Goal: Transaction & Acquisition: Obtain resource

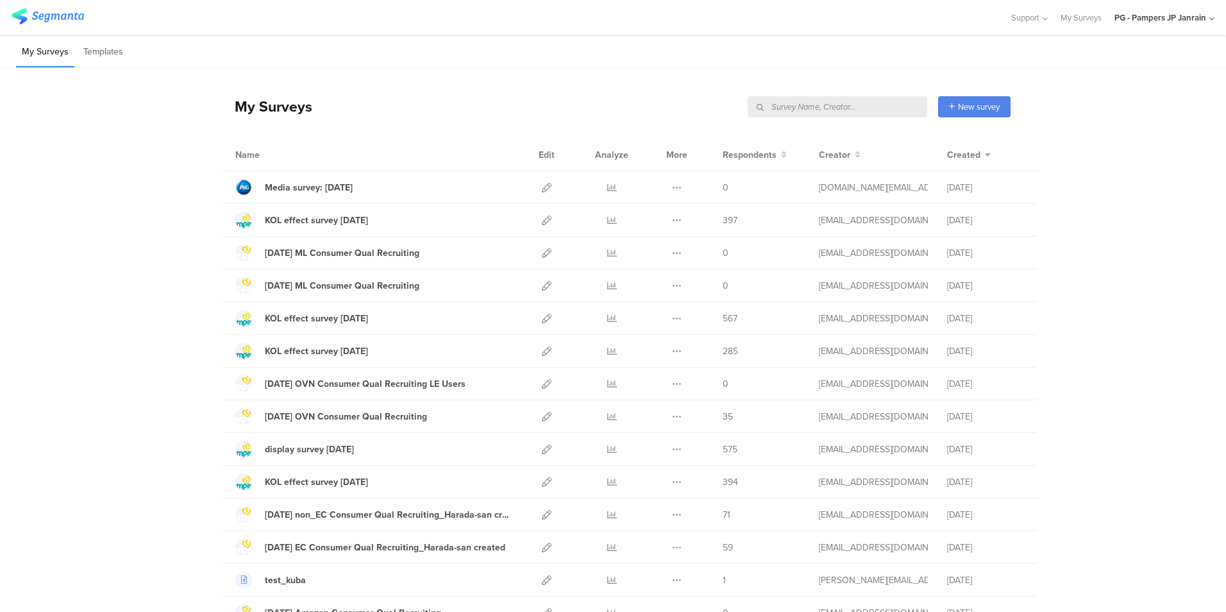
click at [857, 112] on input "text" at bounding box center [838, 106] width 180 height 21
type input "すく"
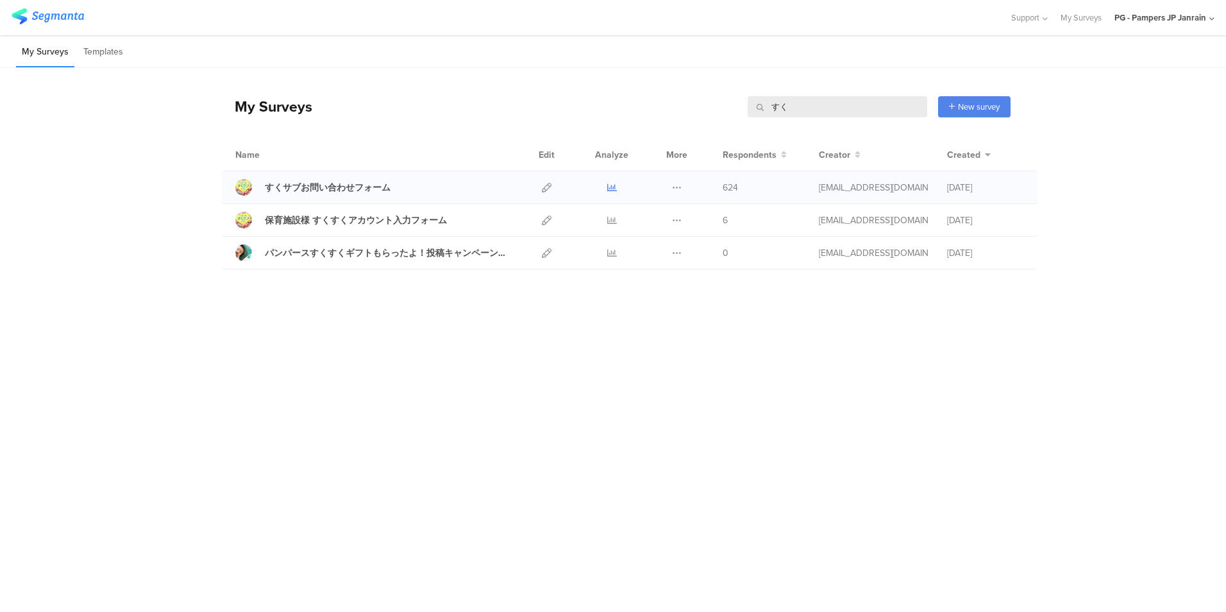
click at [615, 185] on icon at bounding box center [612, 188] width 10 height 10
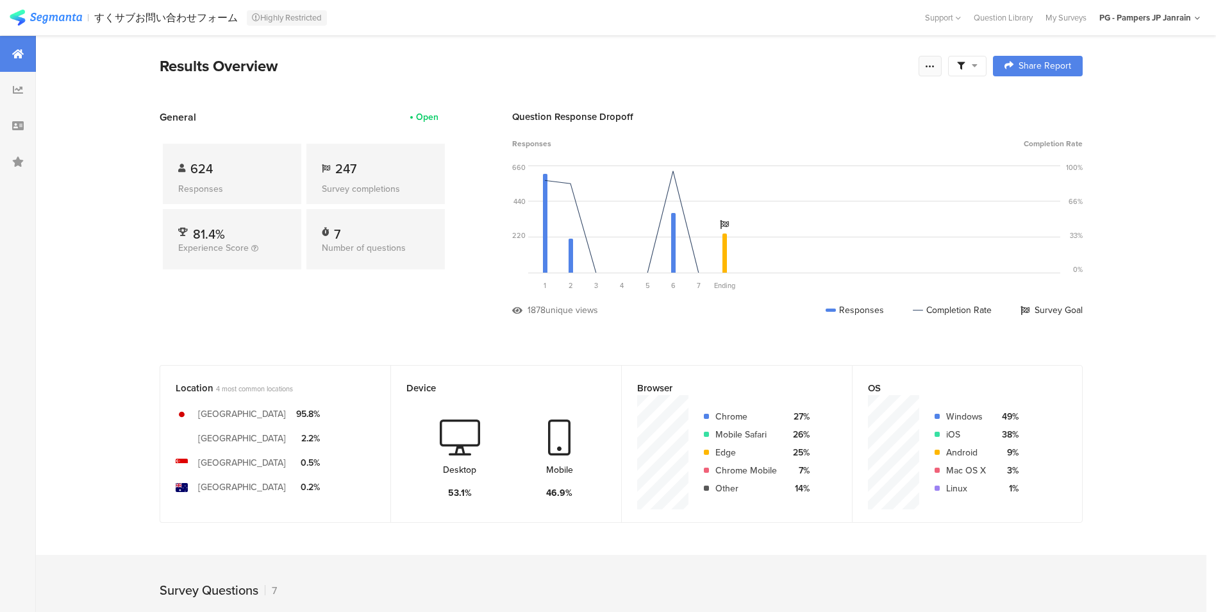
click at [935, 73] on div at bounding box center [930, 66] width 23 height 21
click at [817, 189] on section "Export Results" at bounding box center [843, 196] width 205 height 28
click at [795, 198] on span "Export Results" at bounding box center [797, 195] width 58 height 13
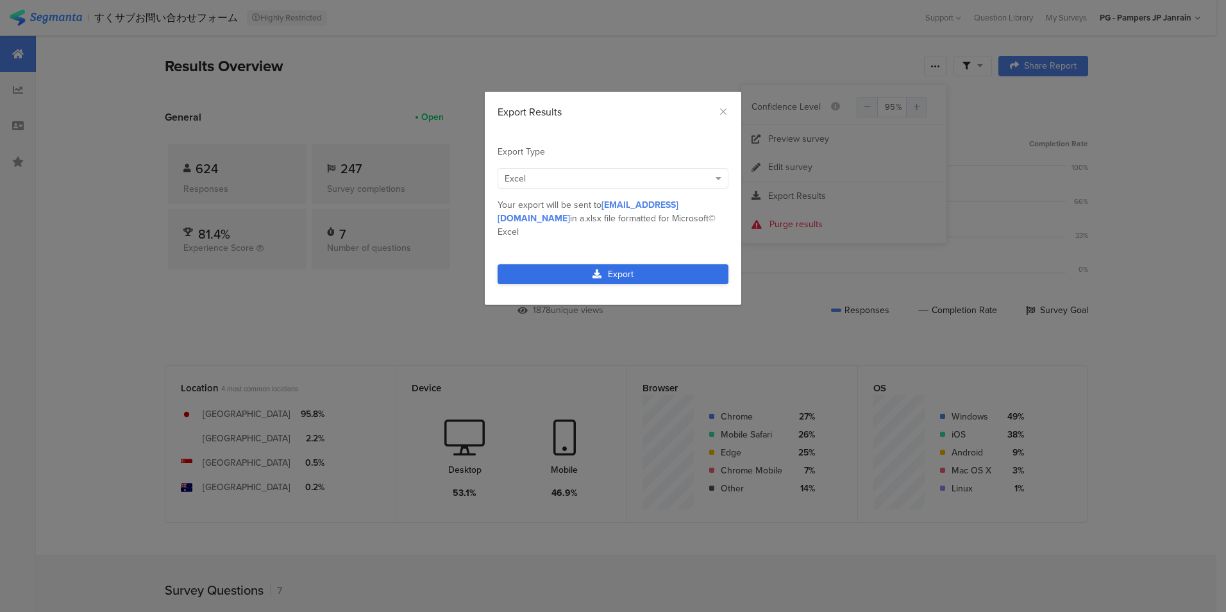
click at [650, 264] on link "Export" at bounding box center [613, 274] width 231 height 20
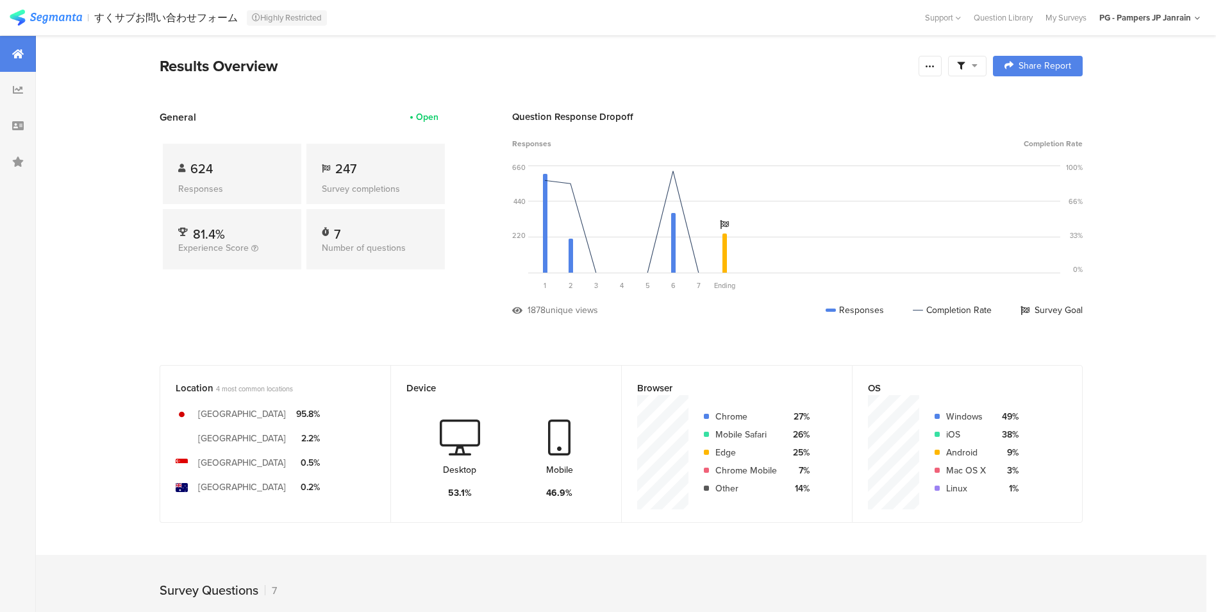
click at [325, 315] on div "General Open 624 Responses 247 Survey completions 81.4% Experience Score 7 Numb…" at bounding box center [304, 223] width 289 height 226
click at [697, 70] on div "Results Overview" at bounding box center [536, 66] width 753 height 23
click at [932, 68] on icon at bounding box center [930, 66] width 10 height 10
click at [784, 196] on span "Export Results" at bounding box center [797, 195] width 58 height 13
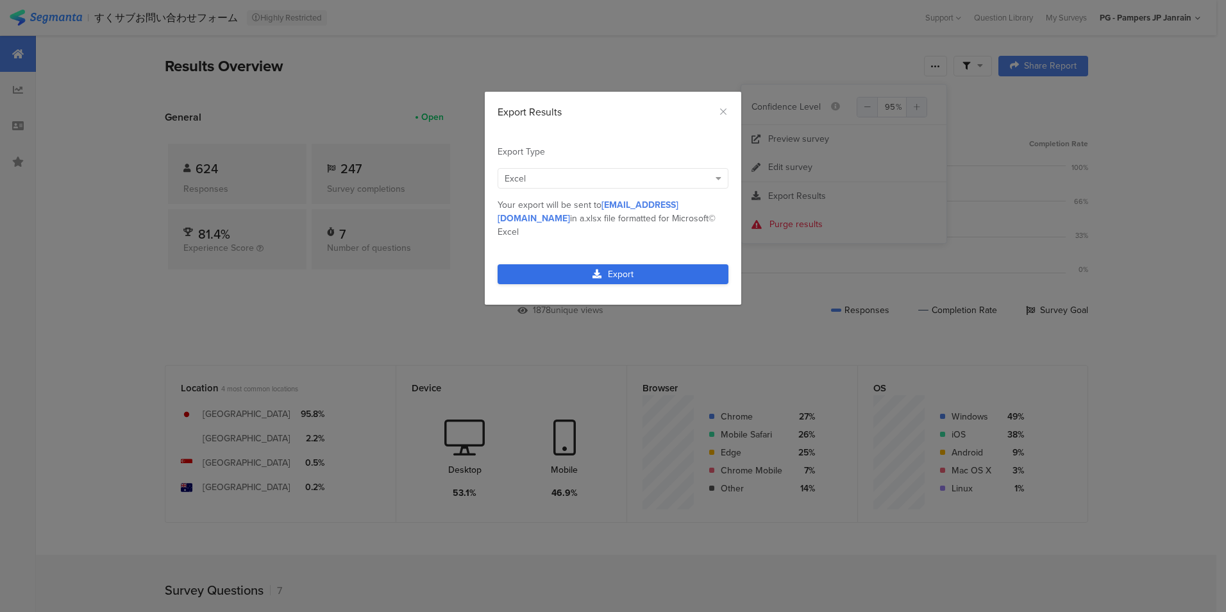
click at [596, 269] on icon "dialog" at bounding box center [597, 273] width 9 height 9
